Goal: Task Accomplishment & Management: Use online tool/utility

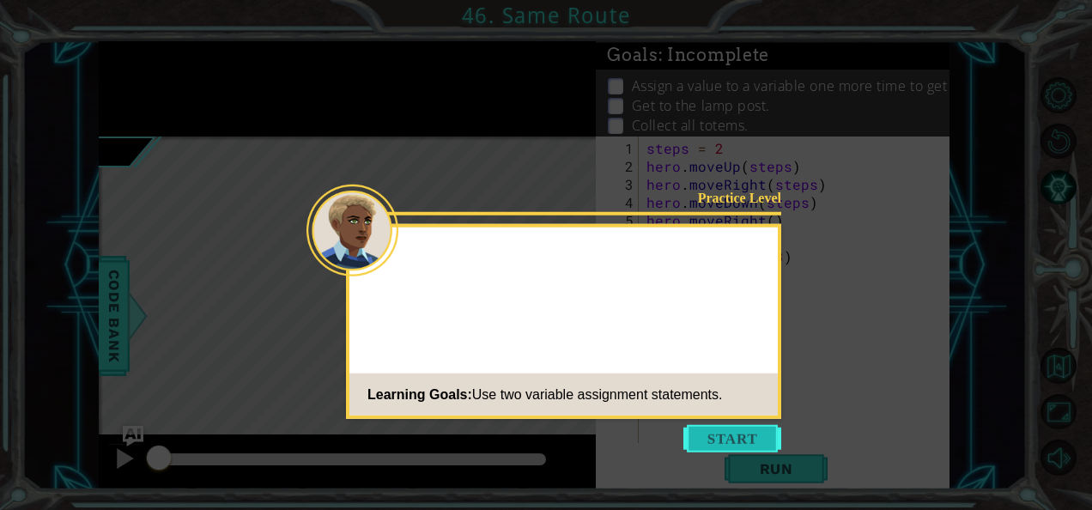
click at [696, 429] on button "Start" at bounding box center [732, 438] width 98 height 27
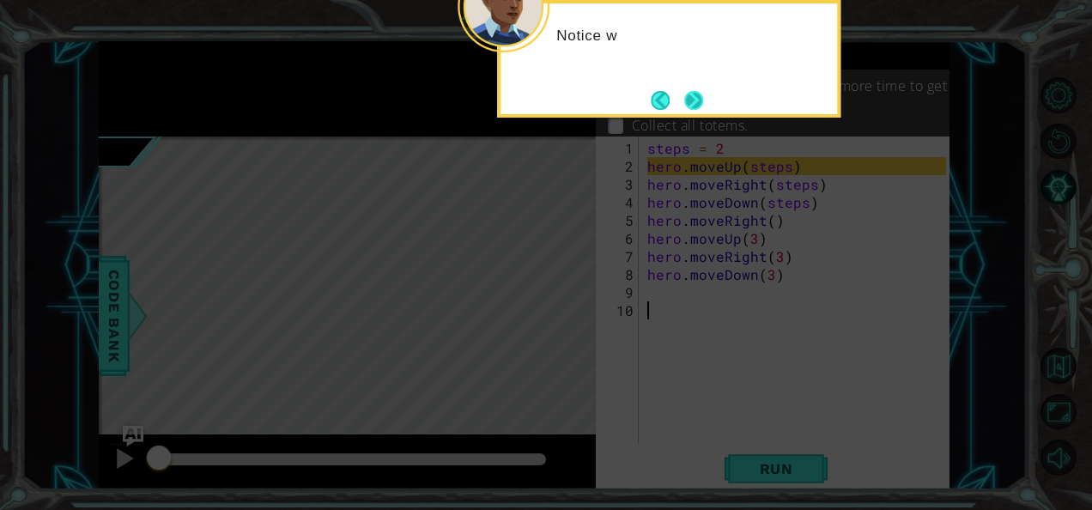
click at [697, 91] on button "Next" at bounding box center [693, 100] width 19 height 19
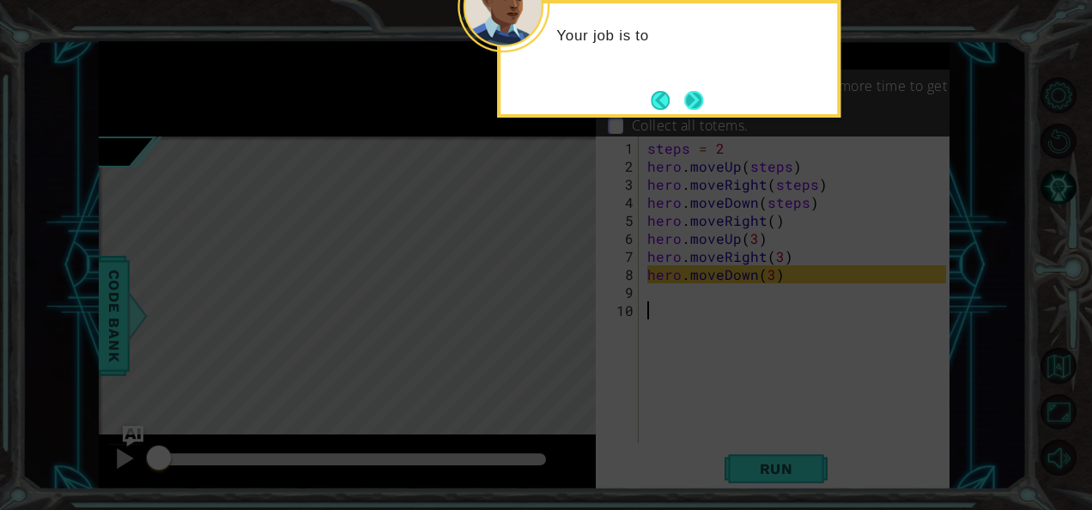
click at [691, 91] on button "Next" at bounding box center [694, 100] width 20 height 20
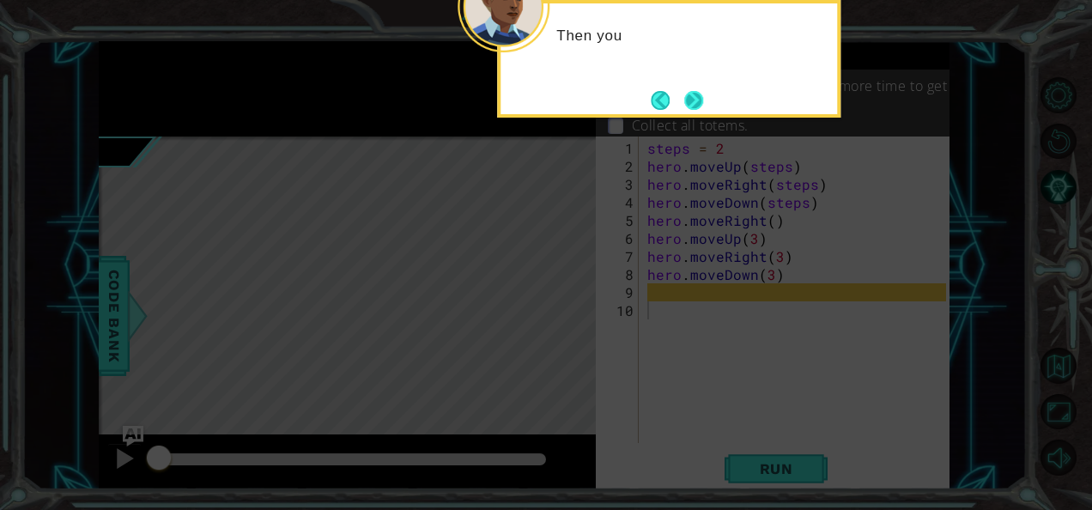
click at [687, 92] on button "Next" at bounding box center [694, 100] width 20 height 20
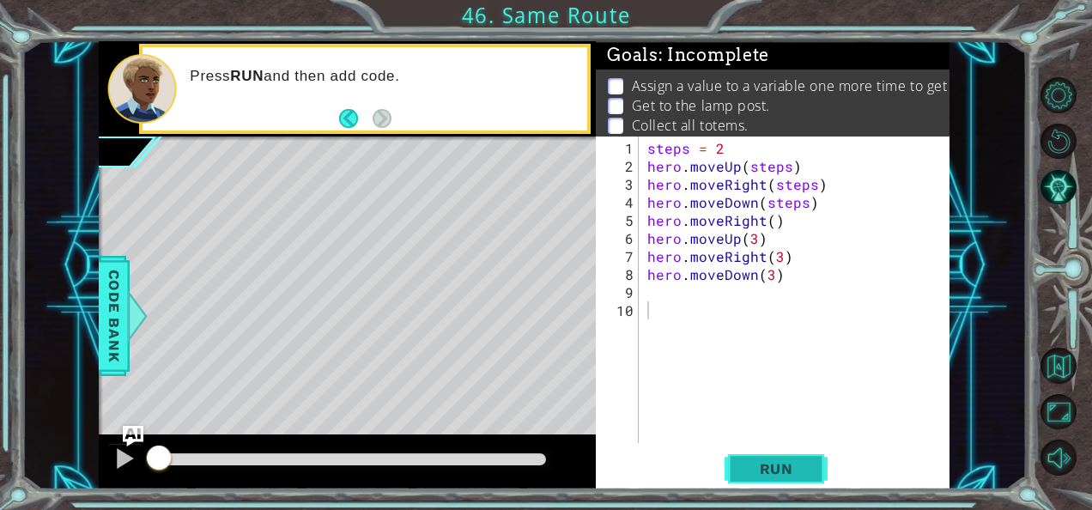
click at [781, 474] on span "Run" at bounding box center [777, 468] width 68 height 17
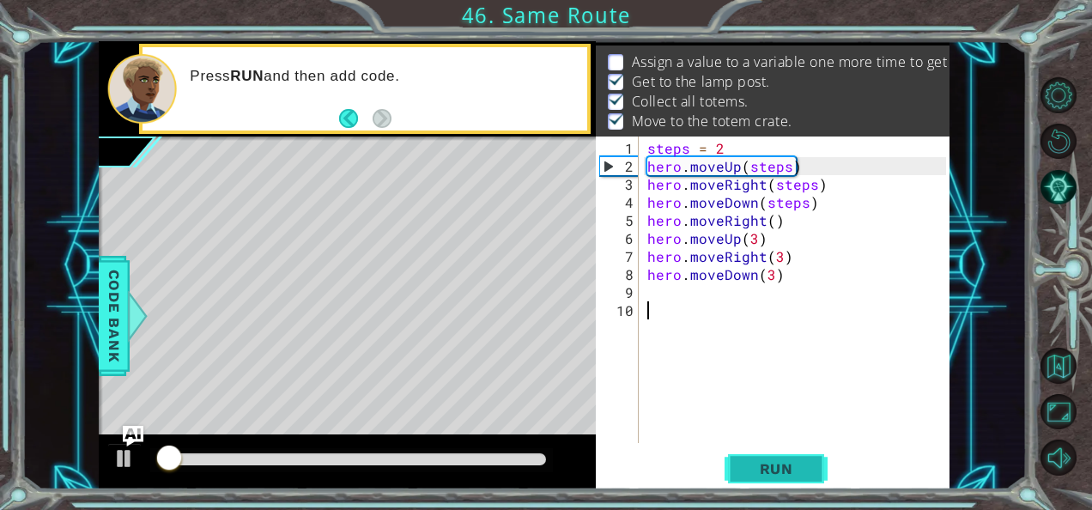
scroll to position [25, 0]
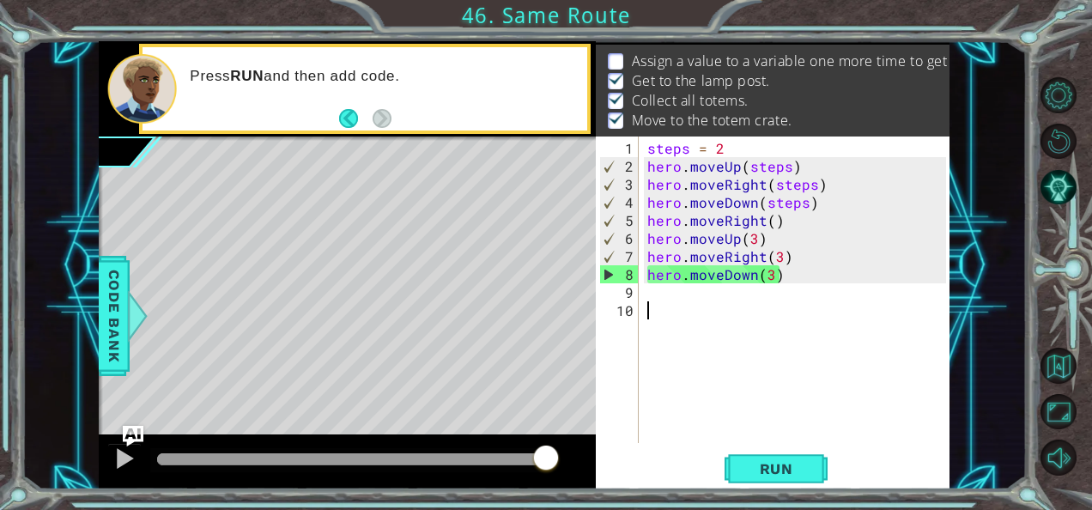
click at [778, 214] on div "steps = 2 hero . moveUp ( steps ) hero . moveRight ( steps ) hero . moveDown ( …" at bounding box center [799, 310] width 311 height 343
type textarea "hero.moveRight()"
click at [649, 218] on div "steps = 2 hero . moveUp ( steps ) hero . moveRight ( steps ) hero . moveDown ( …" at bounding box center [799, 310] width 311 height 343
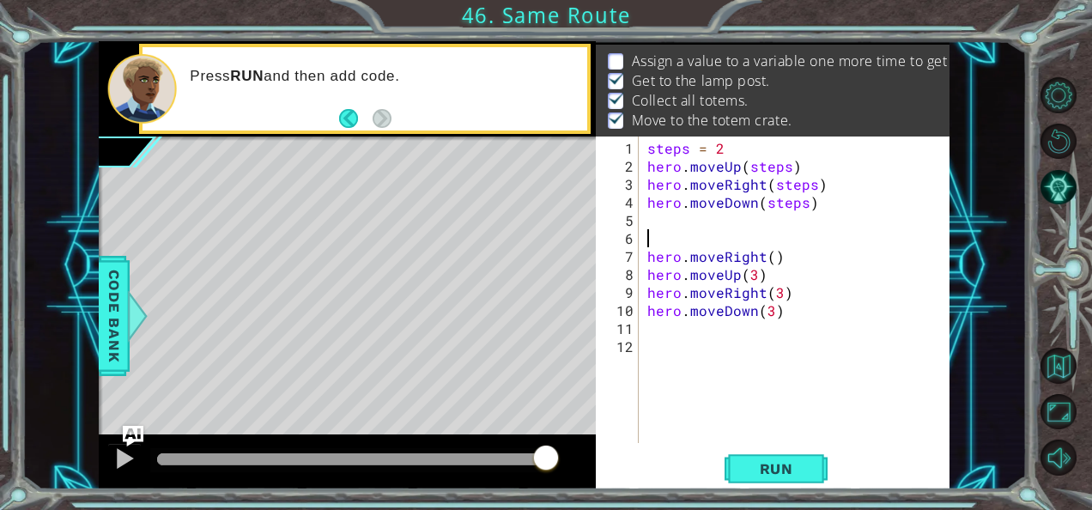
click at [651, 227] on div "steps = 2 hero . moveUp ( steps ) hero . moveRight ( steps ) hero . moveDown ( …" at bounding box center [799, 310] width 311 height 343
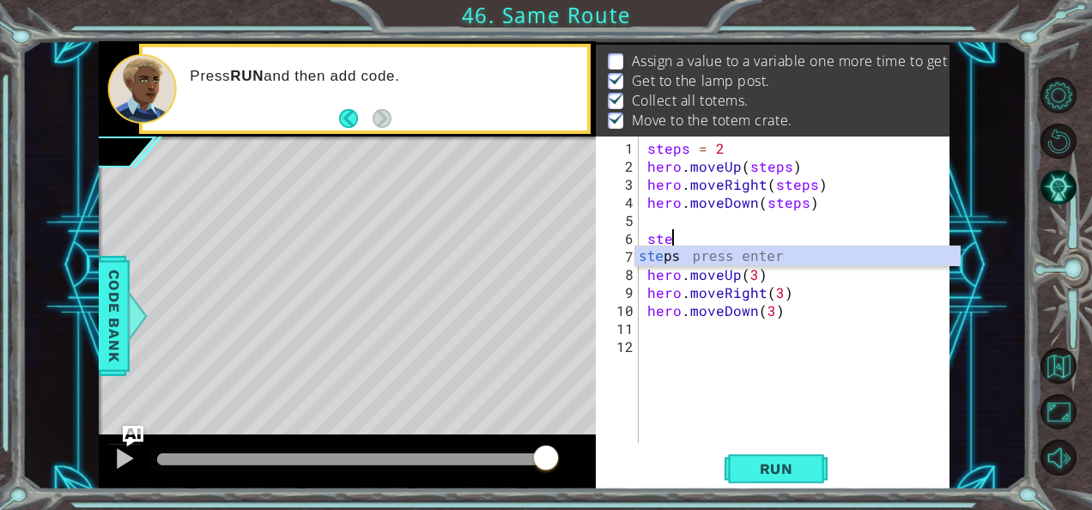
scroll to position [0, 1]
click at [663, 250] on div "step s press enter" at bounding box center [797, 277] width 325 height 62
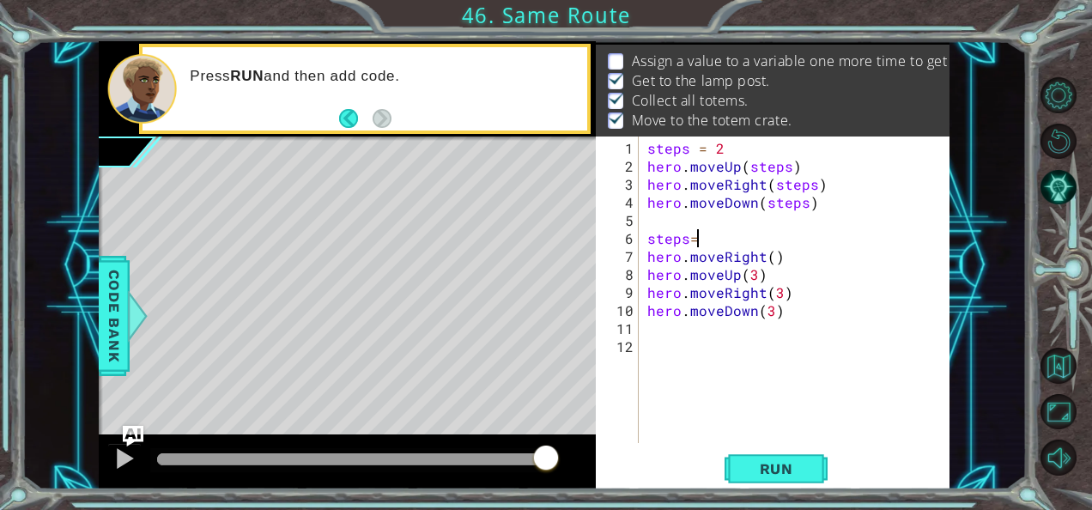
scroll to position [0, 2]
click at [690, 241] on div "steps = 2 hero . moveUp ( steps ) hero . moveRight ( steps ) hero . moveDown ( …" at bounding box center [799, 310] width 311 height 343
click at [709, 243] on div "steps = 2 hero . moveUp ( steps ) hero . moveRight ( steps ) hero . moveDown ( …" at bounding box center [799, 310] width 311 height 343
click at [766, 259] on div "steps = 2 hero . moveUp ( steps ) hero . moveRight ( steps ) hero . moveDown ( …" at bounding box center [799, 310] width 311 height 343
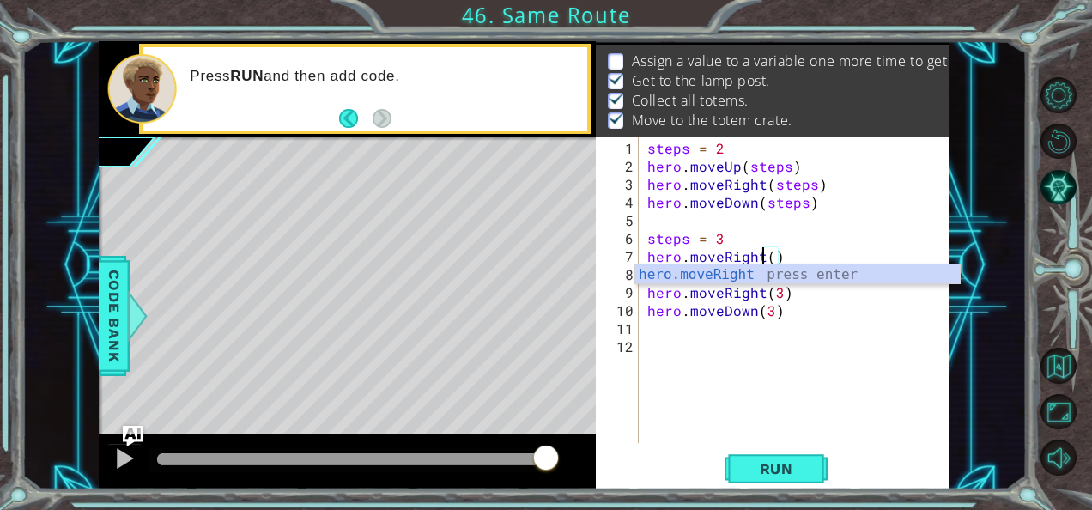
scroll to position [0, 7]
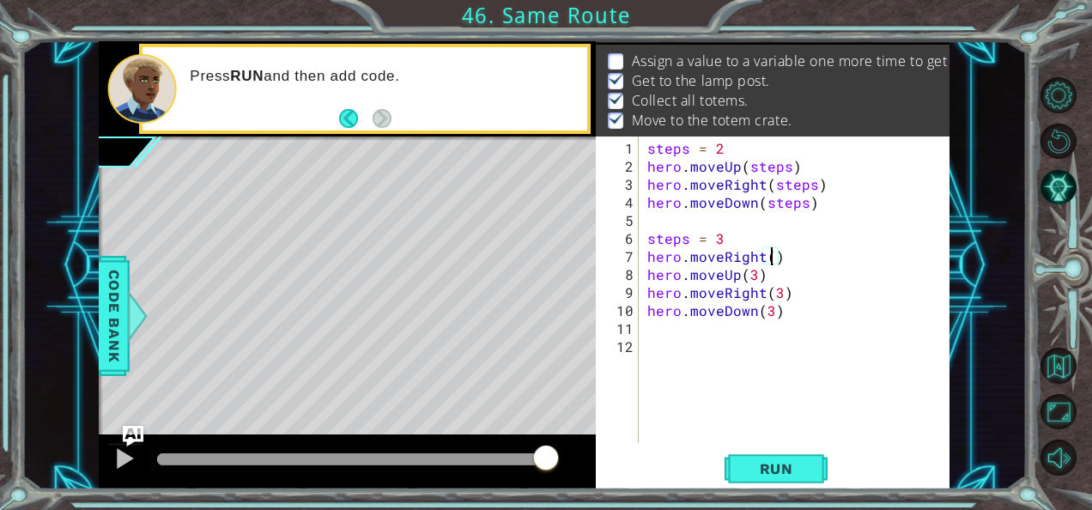
click at [769, 259] on div "steps = 2 hero . moveUp ( steps ) hero . moveRight ( steps ) hero . moveDown ( …" at bounding box center [799, 310] width 311 height 343
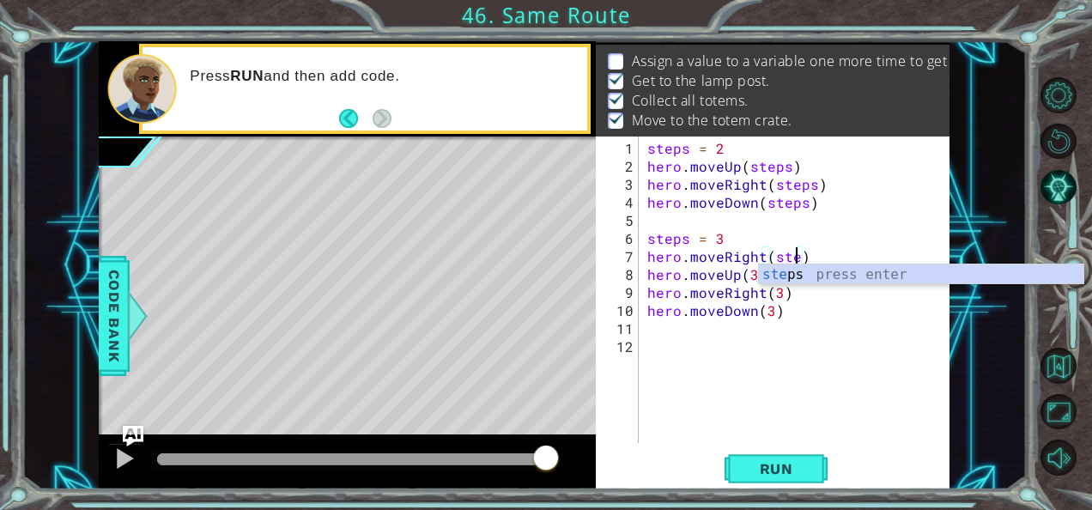
scroll to position [0, 9]
click at [791, 282] on div "ste ps press enter" at bounding box center [921, 295] width 325 height 62
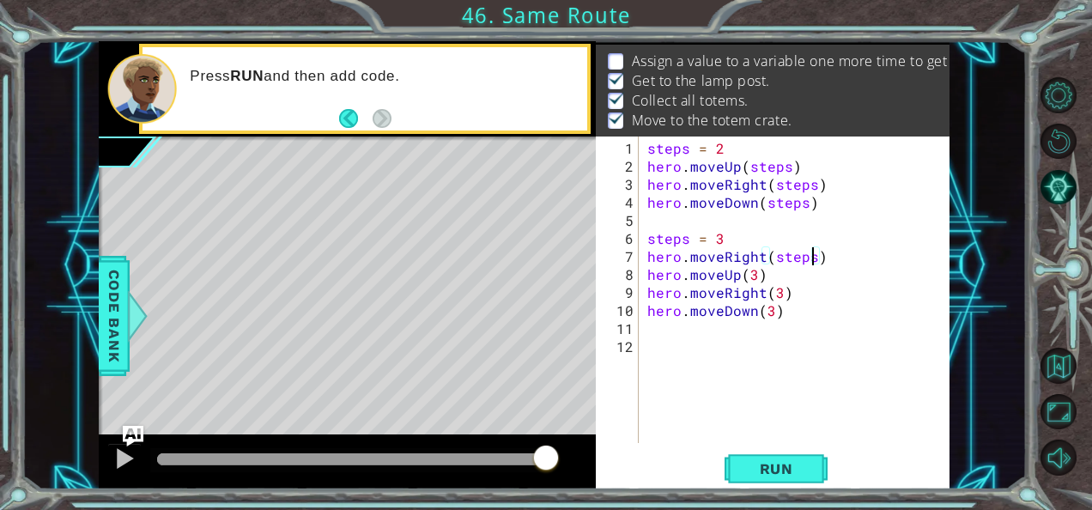
click at [752, 270] on div "steps = 2 hero . moveUp ( steps ) hero . moveRight ( steps ) hero . moveDown ( …" at bounding box center [799, 310] width 311 height 343
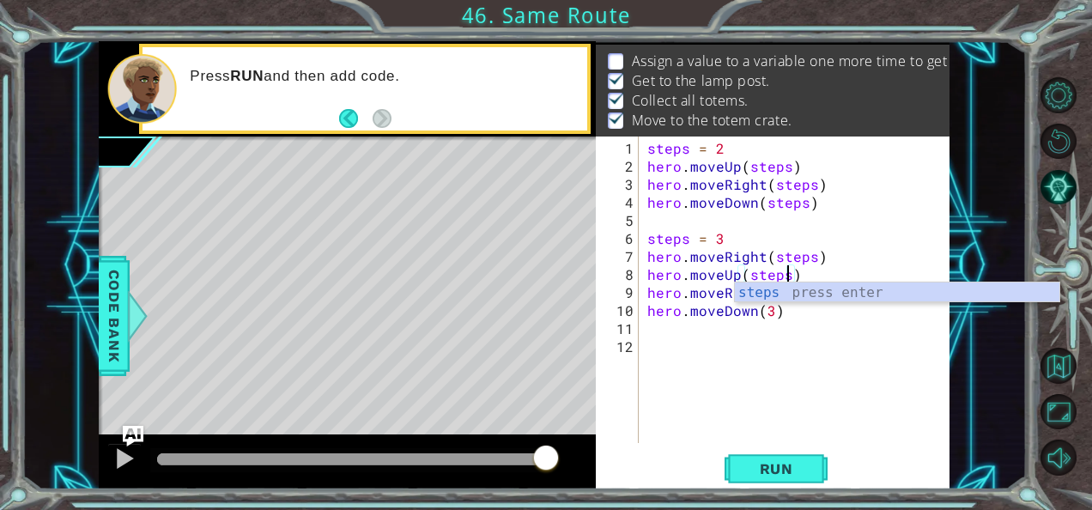
scroll to position [0, 8]
click at [773, 288] on div "steps press enter" at bounding box center [897, 313] width 325 height 62
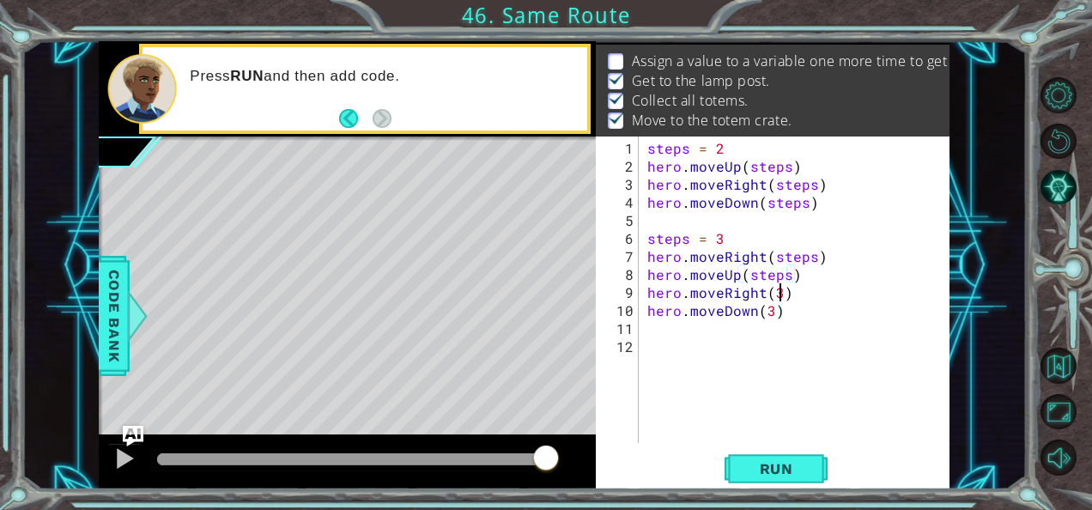
click at [776, 291] on div "steps = 2 hero . moveUp ( steps ) hero . moveRight ( steps ) hero . moveDown ( …" at bounding box center [799, 310] width 311 height 343
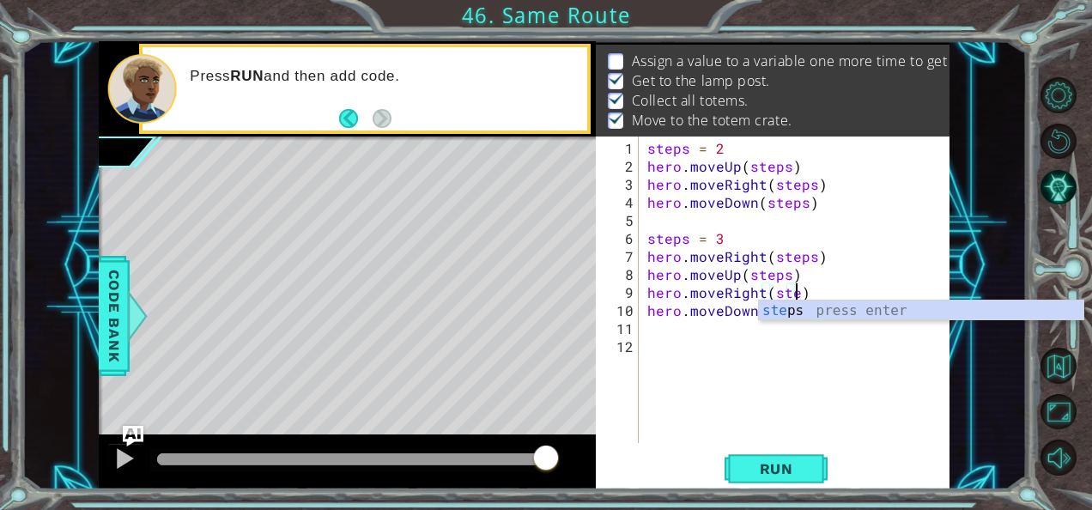
scroll to position [0, 9]
type textarea "hero.moveRight(steps)"
click at [786, 373] on div "steps = 2 hero . moveUp ( steps ) hero . moveRight ( steps ) hero . moveDown ( …" at bounding box center [799, 310] width 311 height 343
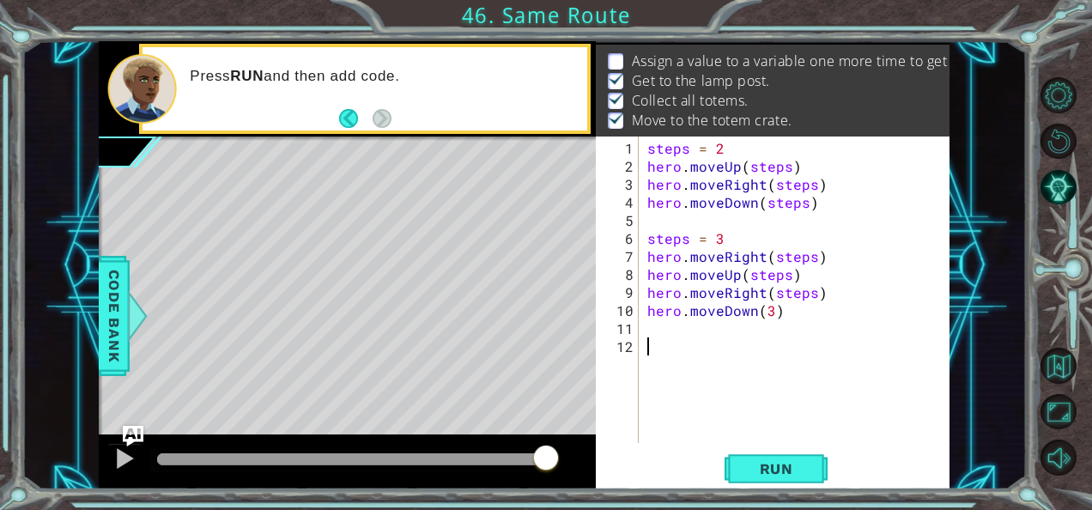
scroll to position [0, 0]
click at [762, 316] on div "steps = 2 hero . moveUp ( steps ) hero . moveRight ( steps ) hero . moveDown ( …" at bounding box center [799, 310] width 311 height 343
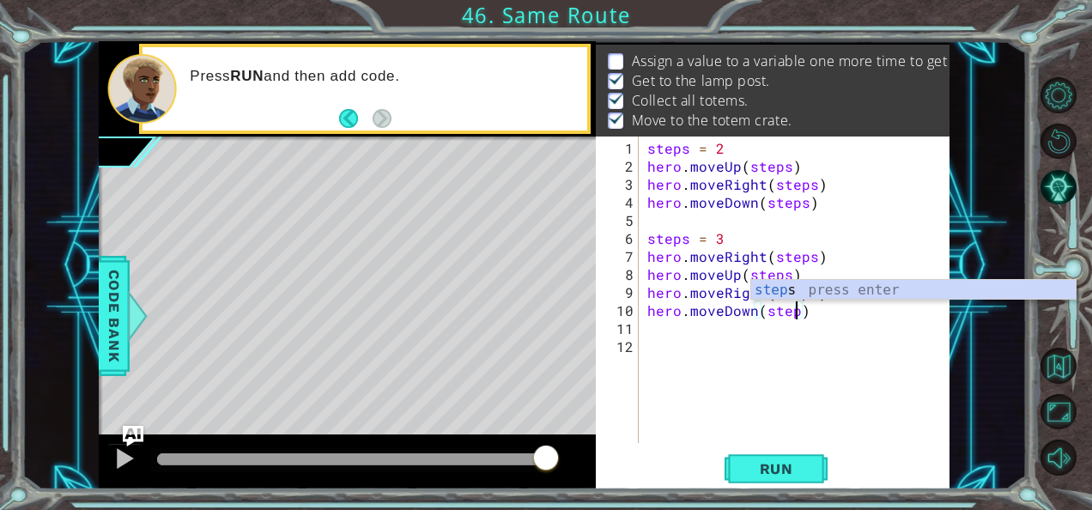
scroll to position [0, 9]
click at [782, 294] on div "steps press enter" at bounding box center [913, 311] width 325 height 62
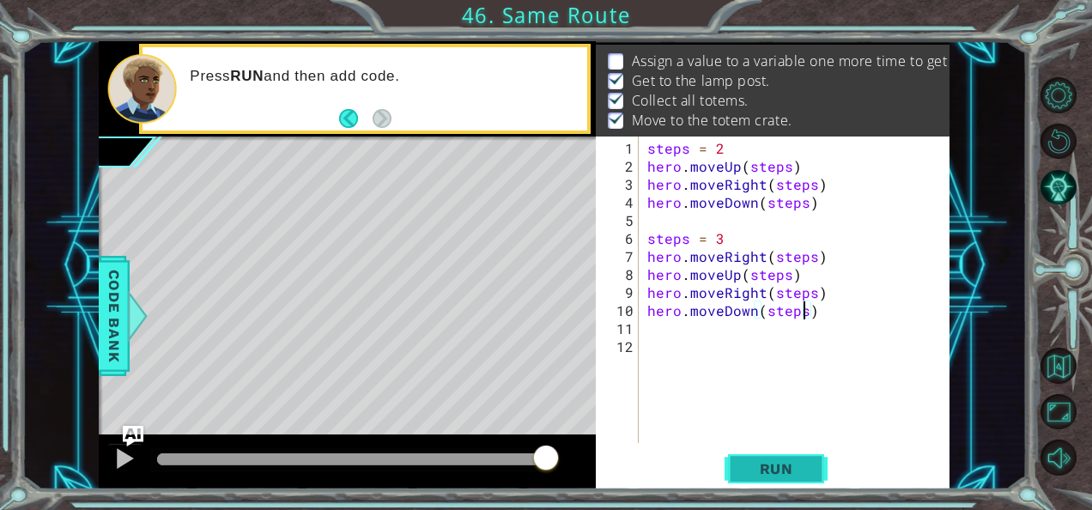
click at [743, 463] on span "Run" at bounding box center [777, 468] width 68 height 17
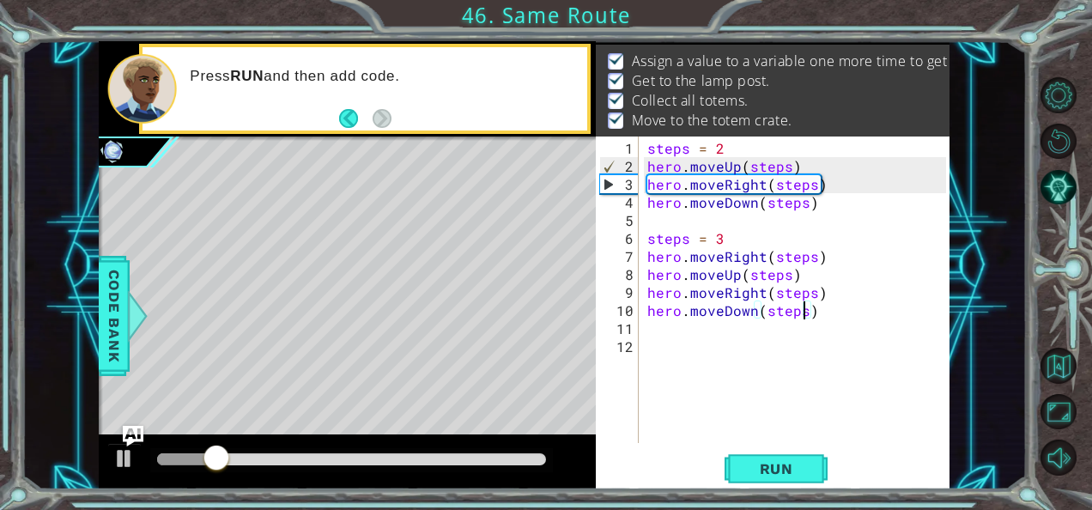
scroll to position [0, 0]
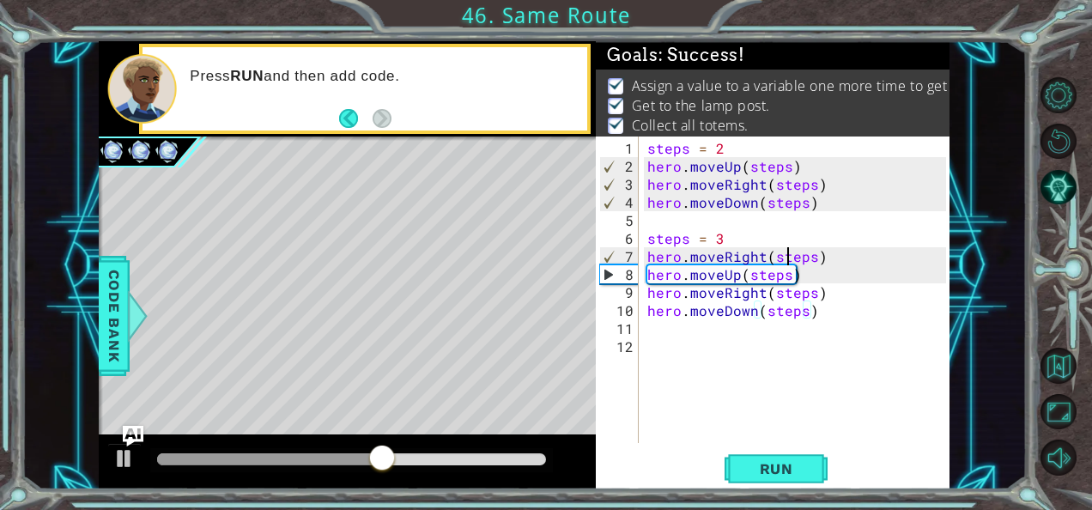
click at [788, 255] on div "steps = 2 hero . moveUp ( steps ) hero . moveRight ( steps ) hero . moveDown ( …" at bounding box center [799, 310] width 311 height 343
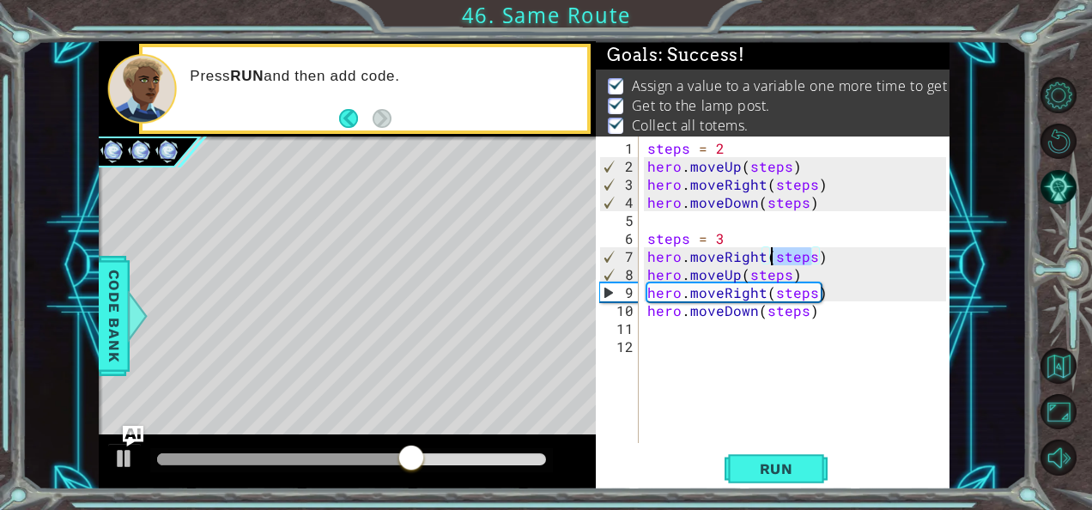
scroll to position [0, 8]
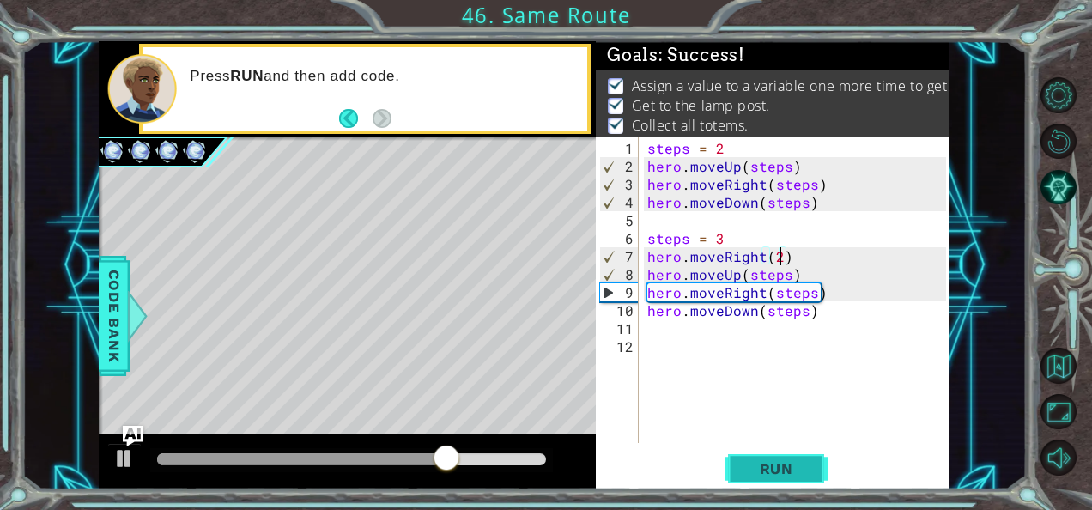
click at [759, 468] on span "Run" at bounding box center [777, 468] width 68 height 17
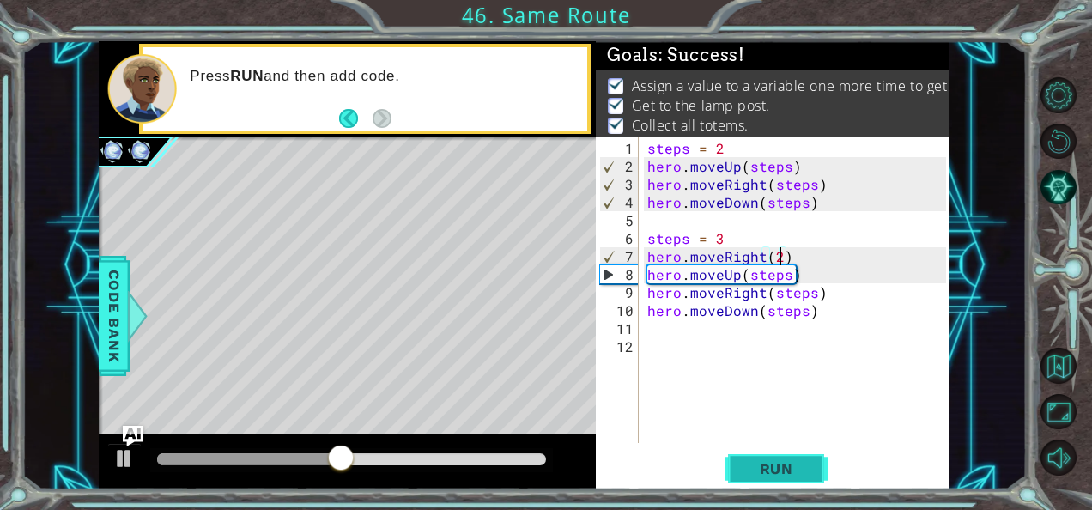
scroll to position [0, 7]
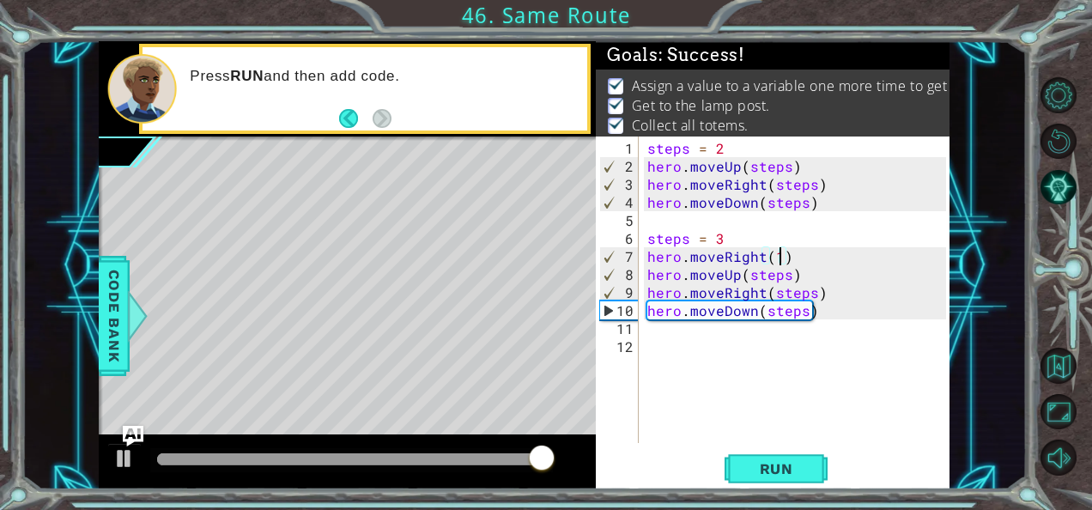
type textarea "hero.moveRight(1)"
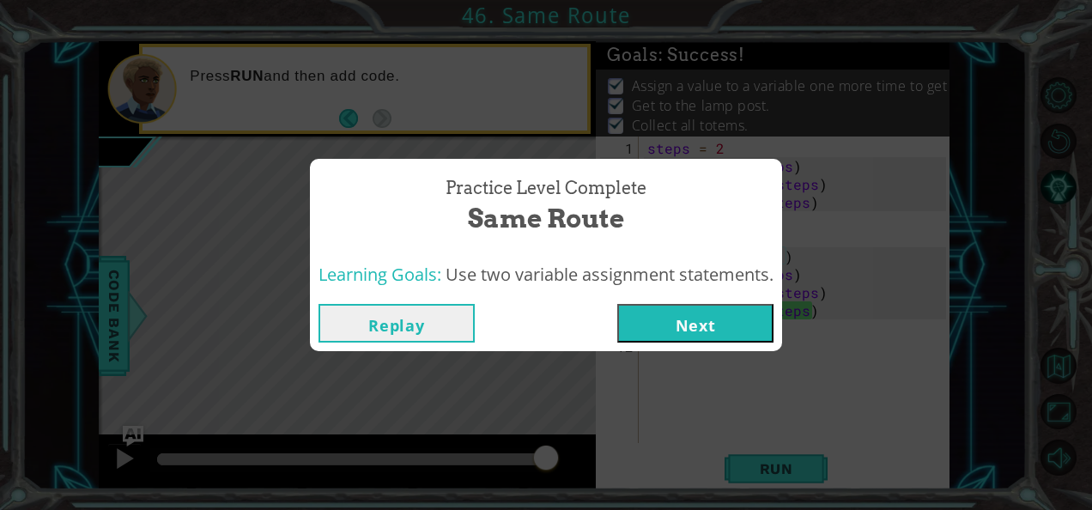
click at [731, 319] on button "Next" at bounding box center [695, 323] width 156 height 39
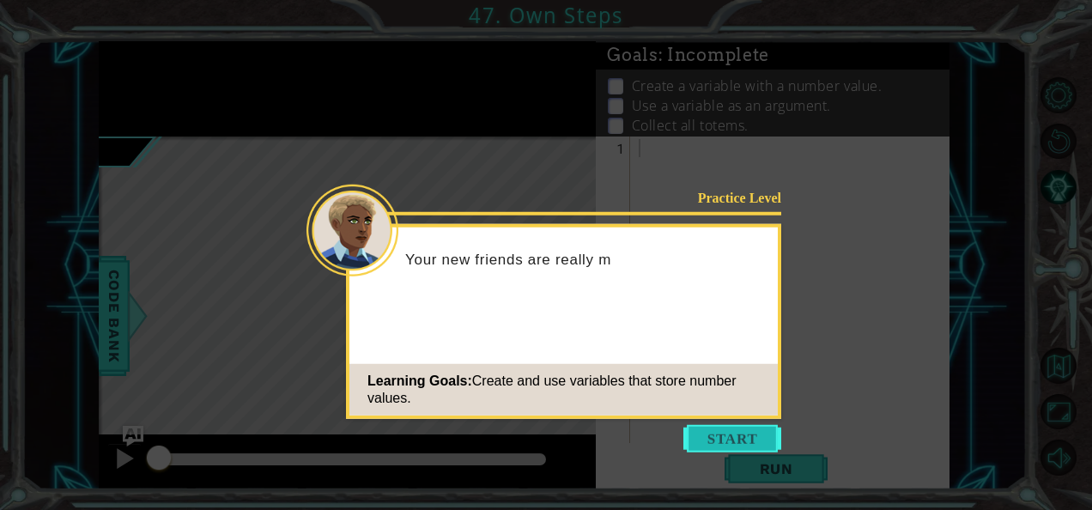
click at [736, 441] on button "Start" at bounding box center [732, 438] width 98 height 27
